Goal: Task Accomplishment & Management: Use online tool/utility

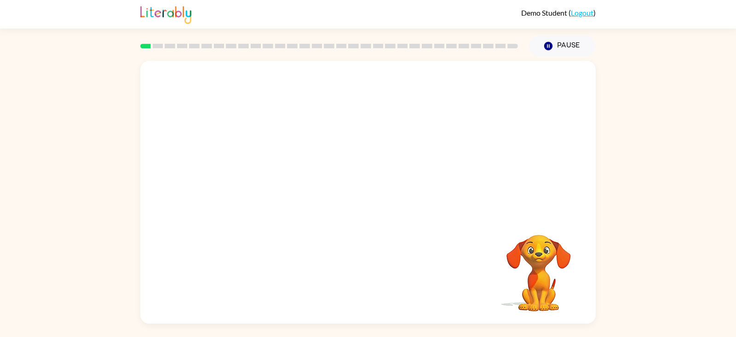
drag, startPoint x: 588, startPoint y: 1, endPoint x: 471, endPoint y: 224, distance: 251.8
click at [471, 224] on div "Your browser must support playing .mp4 files to use Literably. Please try using…" at bounding box center [367, 192] width 455 height 263
click at [373, 199] on icon "button" at bounding box center [368, 197] width 16 height 16
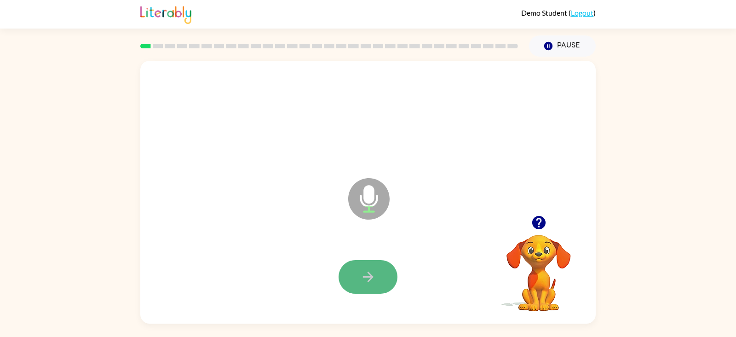
click at [374, 269] on icon "button" at bounding box center [368, 277] width 16 height 16
click at [367, 269] on icon "button" at bounding box center [368, 277] width 16 height 16
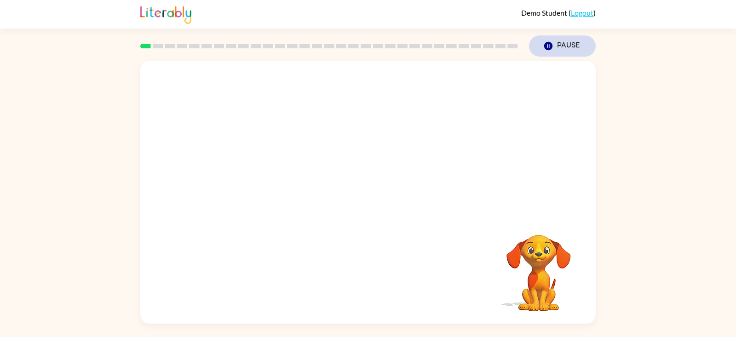
click at [559, 46] on button "Pause Pause" at bounding box center [562, 45] width 67 height 21
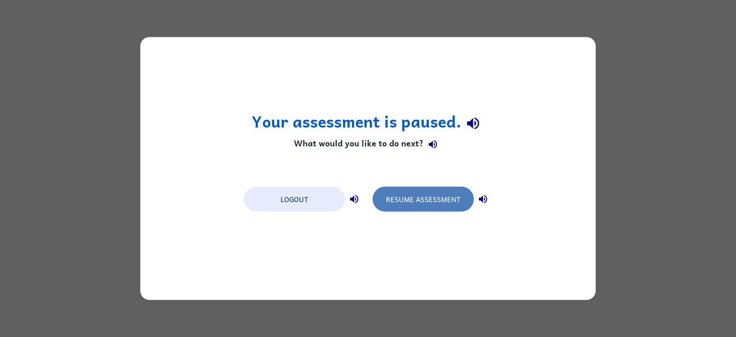
click at [425, 198] on button "Resume Assessment" at bounding box center [423, 199] width 101 height 25
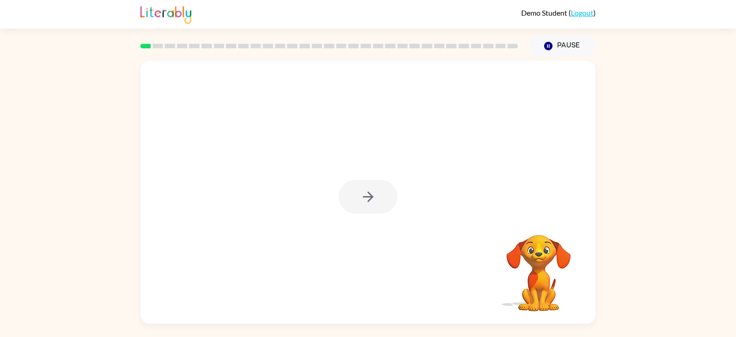
click at [370, 199] on div at bounding box center [368, 197] width 59 height 34
click at [370, 198] on div at bounding box center [368, 197] width 59 height 34
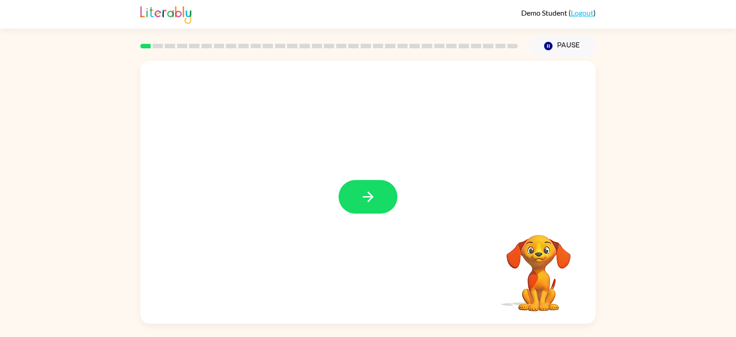
click at [370, 198] on icon "button" at bounding box center [367, 196] width 11 height 11
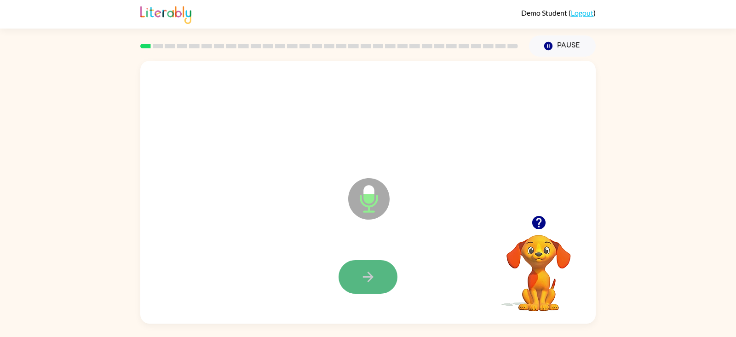
click at [370, 269] on icon "button" at bounding box center [367, 276] width 11 height 11
click at [374, 269] on icon "button" at bounding box center [368, 277] width 16 height 16
click at [373, 269] on icon "button" at bounding box center [368, 277] width 16 height 16
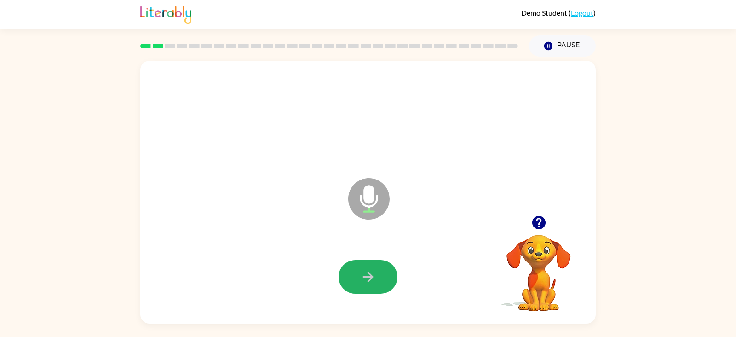
click at [373, 269] on icon "button" at bounding box center [368, 277] width 16 height 16
click at [374, 269] on icon "button" at bounding box center [368, 277] width 16 height 16
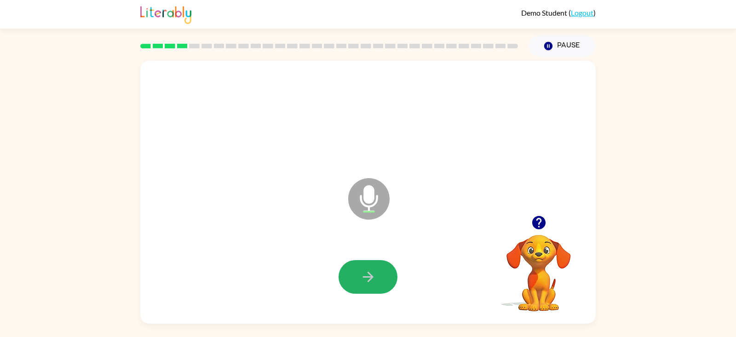
click at [374, 269] on icon "button" at bounding box center [368, 277] width 16 height 16
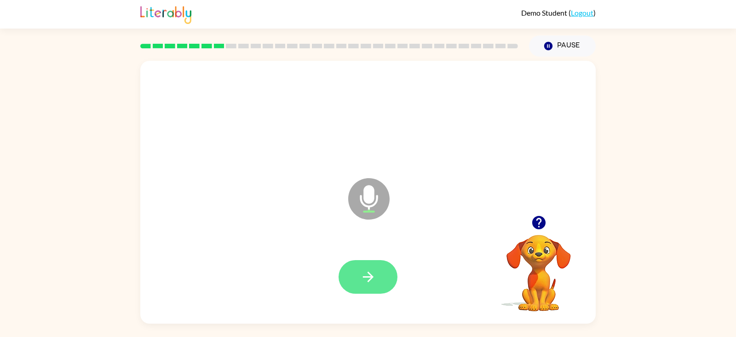
click at [380, 269] on button "button" at bounding box center [368, 277] width 59 height 34
click at [379, 269] on button "button" at bounding box center [368, 277] width 59 height 34
click at [380, 269] on button "button" at bounding box center [368, 277] width 59 height 34
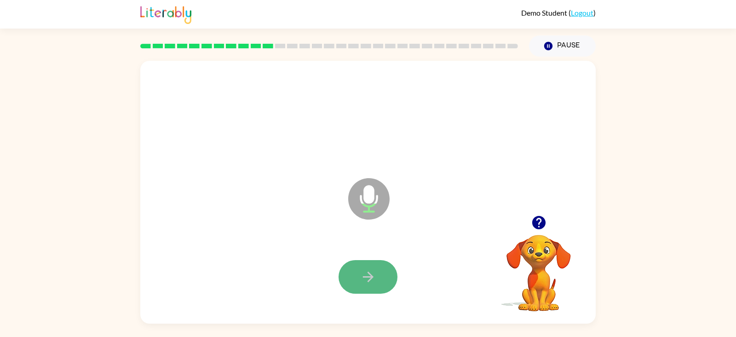
click at [382, 269] on button "button" at bounding box center [368, 277] width 59 height 34
click at [390, 269] on button "button" at bounding box center [368, 277] width 59 height 34
click at [384, 269] on button "button" at bounding box center [368, 277] width 59 height 34
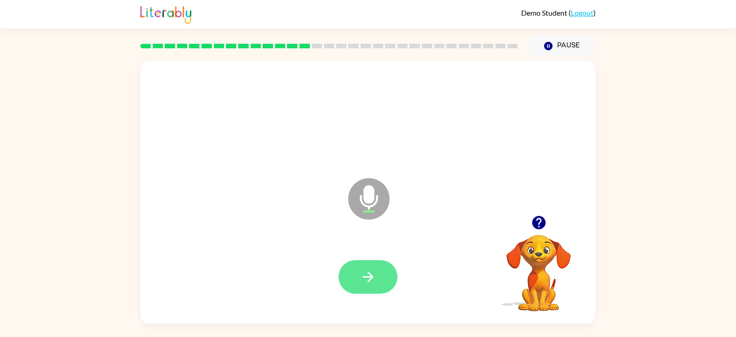
click at [350, 269] on button "button" at bounding box center [368, 277] width 59 height 34
click at [369, 269] on button "button" at bounding box center [368, 277] width 59 height 34
click at [367, 269] on icon "button" at bounding box center [368, 277] width 16 height 16
click at [366, 269] on icon "button" at bounding box center [368, 277] width 16 height 16
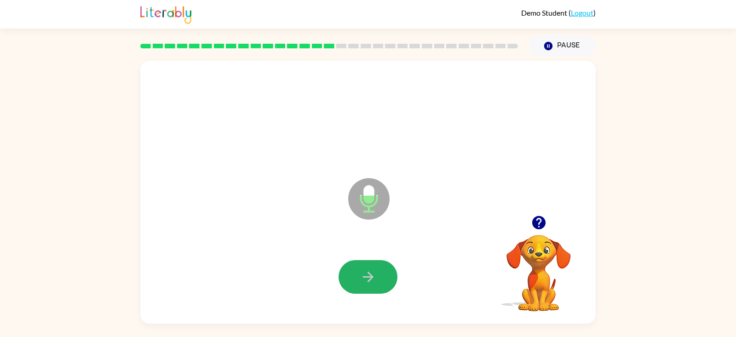
click at [366, 269] on icon "button" at bounding box center [368, 277] width 16 height 16
click at [365, 269] on icon "button" at bounding box center [368, 277] width 16 height 16
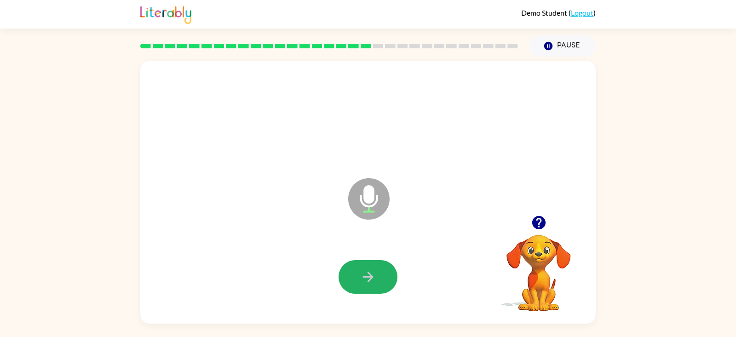
click at [369, 269] on icon "button" at bounding box center [367, 276] width 11 height 11
click at [368, 269] on icon "button" at bounding box center [368, 277] width 16 height 16
click at [367, 269] on icon "button" at bounding box center [368, 277] width 16 height 16
click at [366, 269] on icon "button" at bounding box center [368, 277] width 16 height 16
click at [367, 269] on icon "button" at bounding box center [368, 277] width 16 height 16
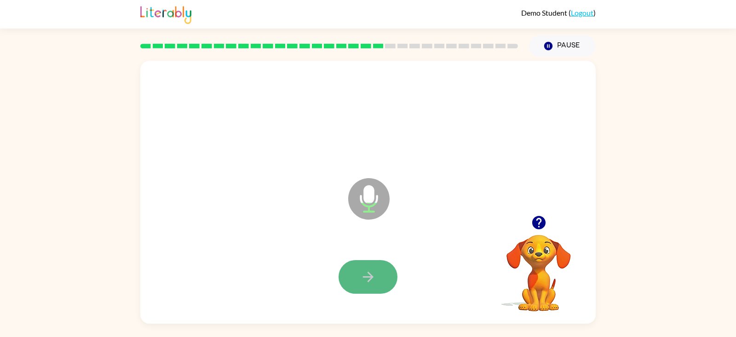
click at [367, 269] on icon "button" at bounding box center [368, 277] width 16 height 16
click at [356, 269] on button "button" at bounding box center [368, 277] width 59 height 34
click at [362, 269] on icon "button" at bounding box center [368, 277] width 16 height 16
click at [361, 269] on icon "button" at bounding box center [368, 277] width 16 height 16
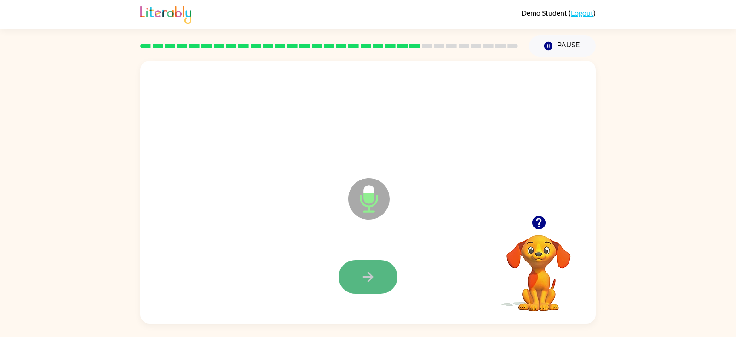
click at [360, 269] on icon "button" at bounding box center [368, 277] width 16 height 16
click at [361, 269] on icon "button" at bounding box center [368, 277] width 16 height 16
click at [372, 269] on button "button" at bounding box center [368, 277] width 59 height 34
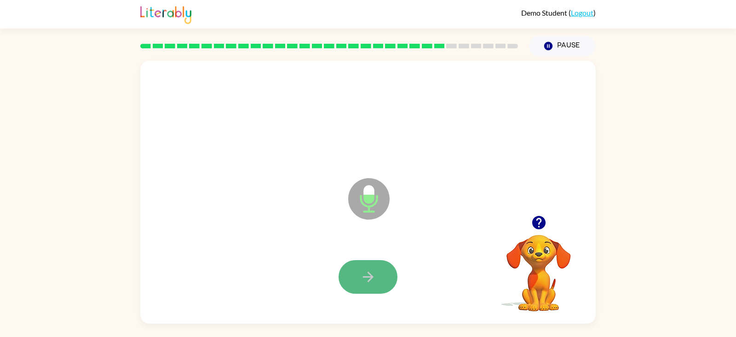
click at [372, 269] on icon "button" at bounding box center [368, 277] width 16 height 16
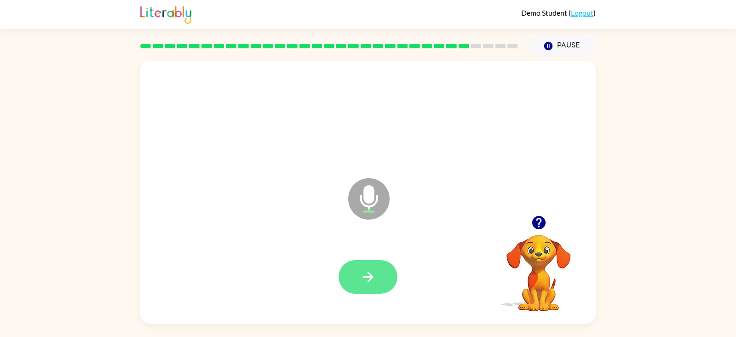
click at [372, 269] on button "button" at bounding box center [368, 277] width 59 height 34
click at [363, 269] on icon "button" at bounding box center [368, 277] width 16 height 16
click at [369, 269] on icon "button" at bounding box center [367, 276] width 11 height 11
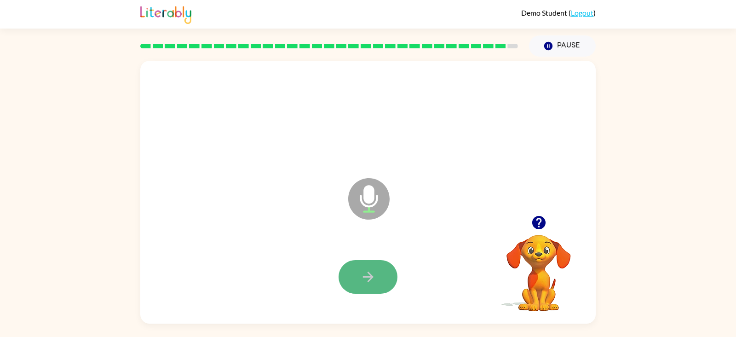
click at [369, 269] on icon "button" at bounding box center [368, 277] width 16 height 16
click at [366, 269] on icon "button" at bounding box center [368, 277] width 16 height 16
